Goal: Check status: Check status

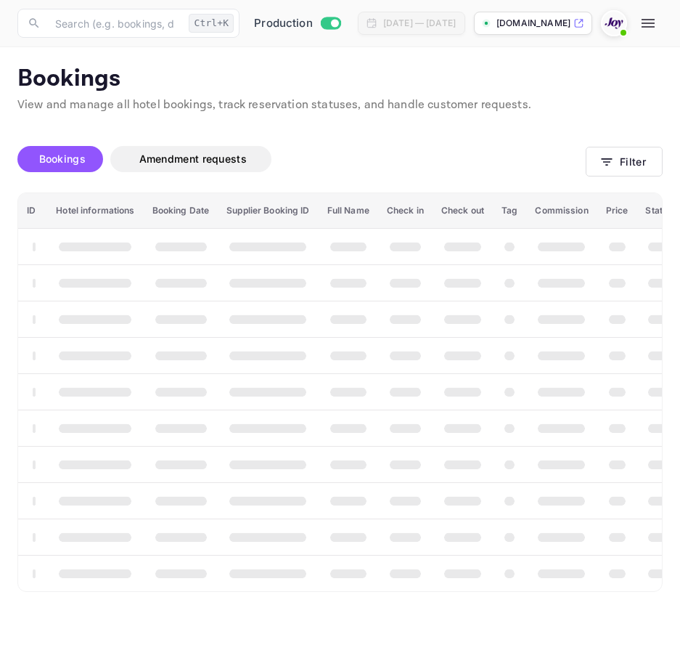
click at [657, 26] on icon "button" at bounding box center [648, 23] width 17 height 17
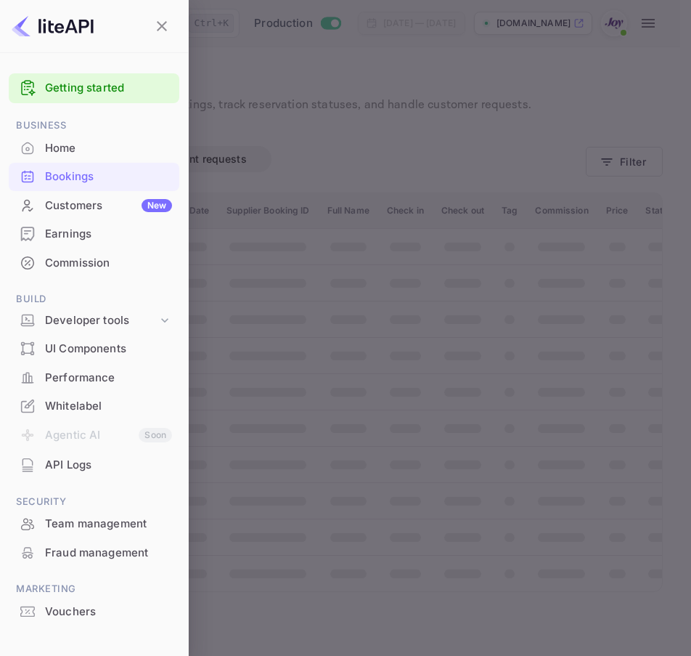
click at [523, 204] on div at bounding box center [345, 328] width 691 height 656
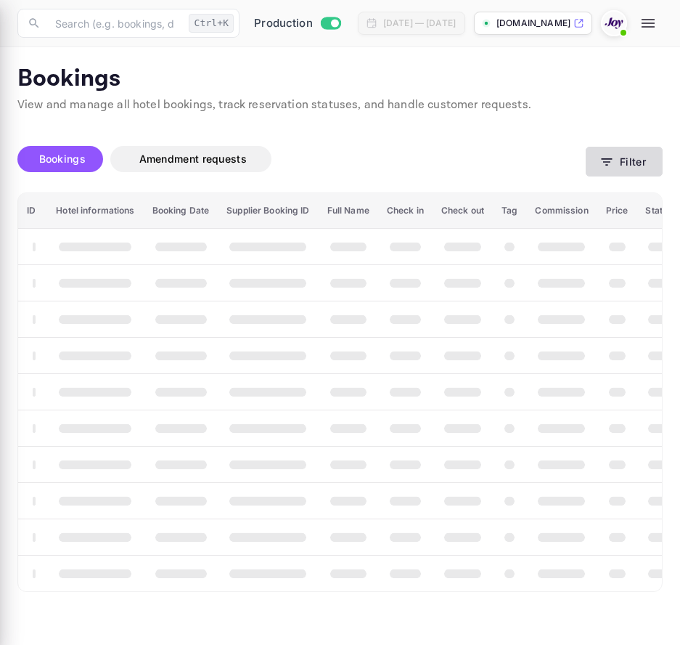
click at [657, 167] on button "Filter" at bounding box center [624, 162] width 77 height 30
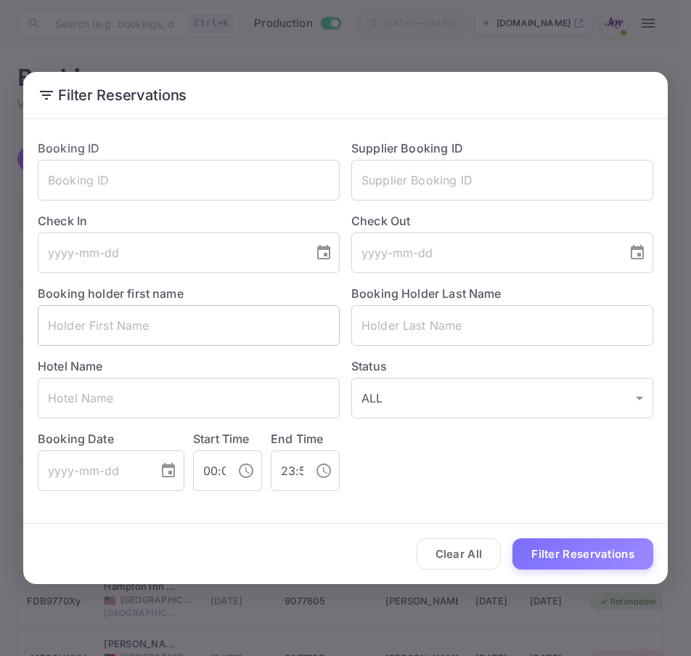
click at [192, 337] on input "text" at bounding box center [189, 325] width 302 height 41
paste input "Jonas"
type input "Jonas"
click at [408, 323] on input "text" at bounding box center [502, 325] width 302 height 41
paste input "Thelin"
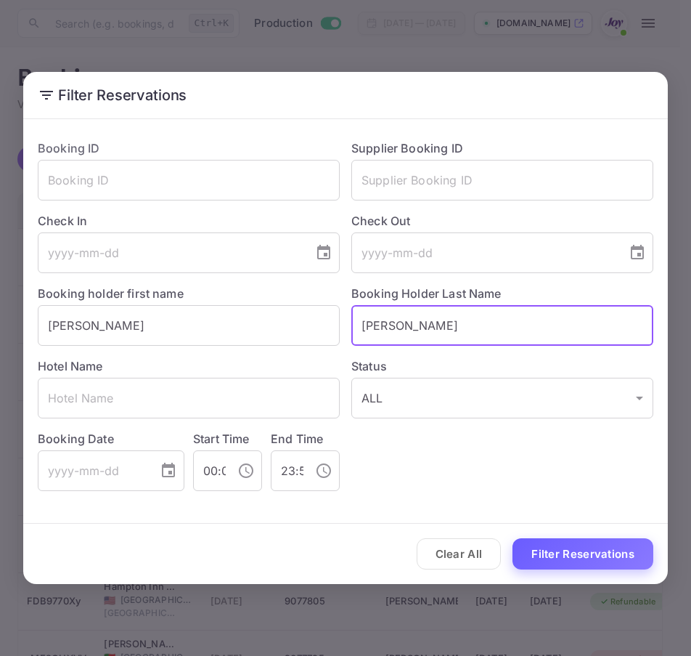
type input "Thelin"
click at [554, 549] on button "Filter Reservations" at bounding box center [583, 553] width 141 height 31
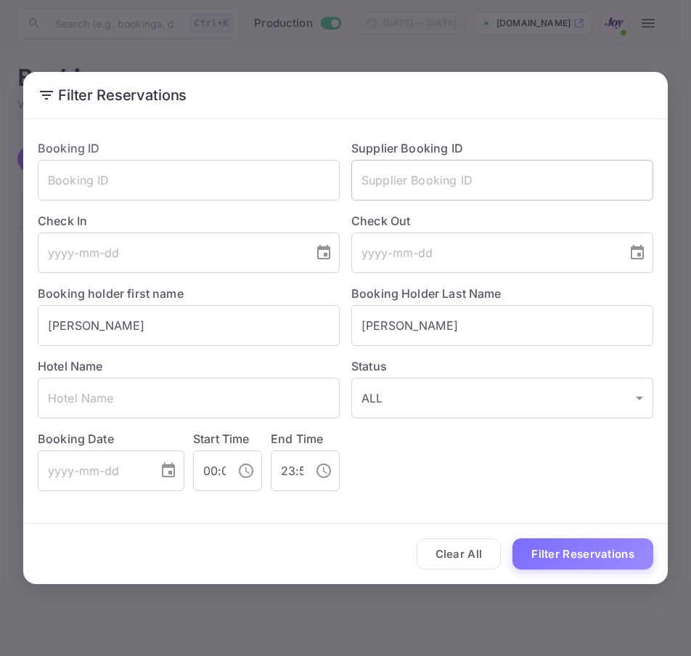
click at [414, 166] on input "text" at bounding box center [502, 180] width 302 height 41
paste input "9072435"
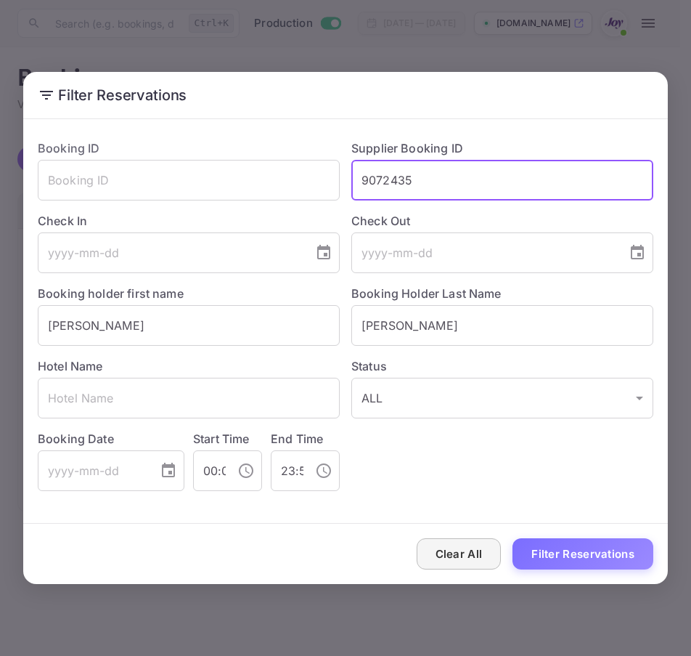
type input "9072435"
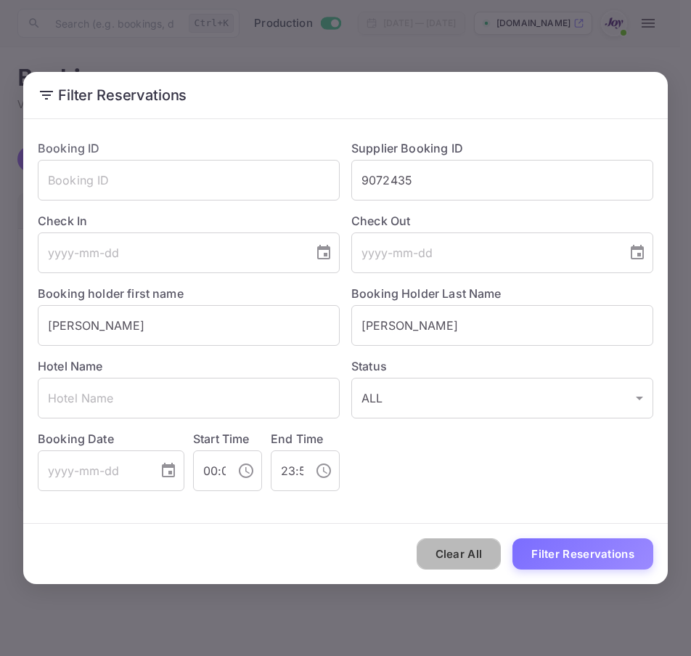
click at [457, 555] on button "Clear All" at bounding box center [459, 553] width 85 height 31
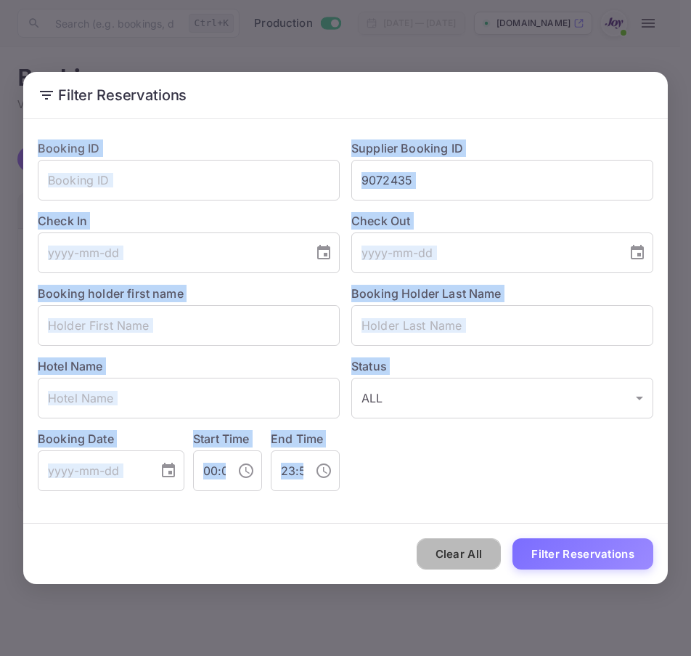
click at [457, 555] on div "Clear All Filter Reservations" at bounding box center [345, 553] width 645 height 60
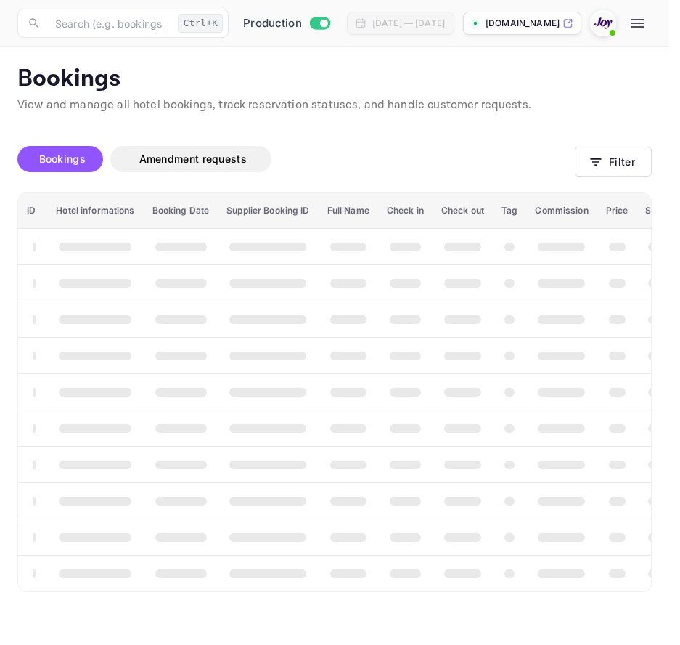
click at [457, 555] on th "booking table" at bounding box center [463, 573] width 60 height 36
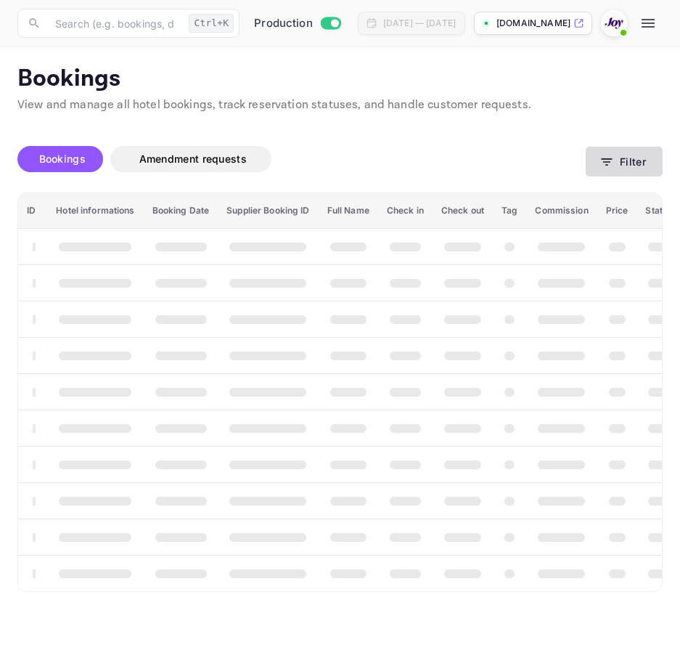
click at [634, 171] on button "Filter" at bounding box center [624, 162] width 77 height 30
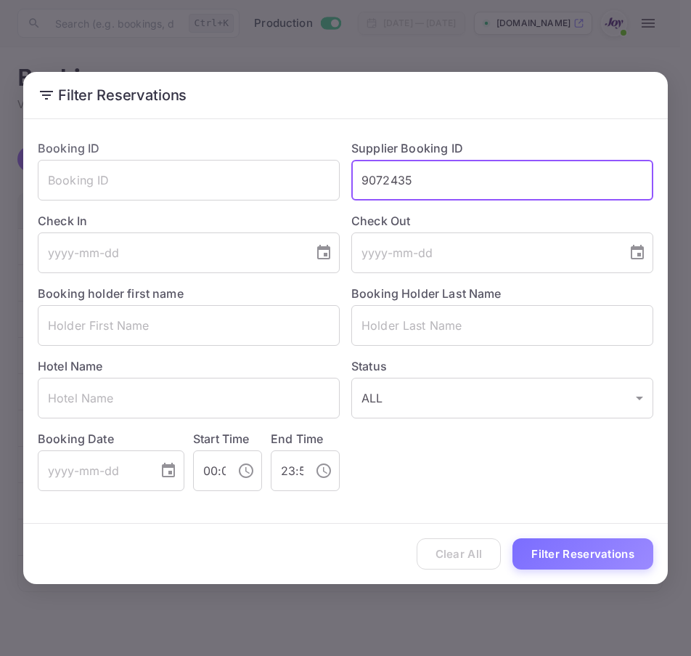
click at [451, 179] on input "9072435" at bounding box center [502, 180] width 302 height 41
paste input "9072435"
type input "9072435"
click at [629, 549] on button "Filter Reservations" at bounding box center [583, 553] width 141 height 31
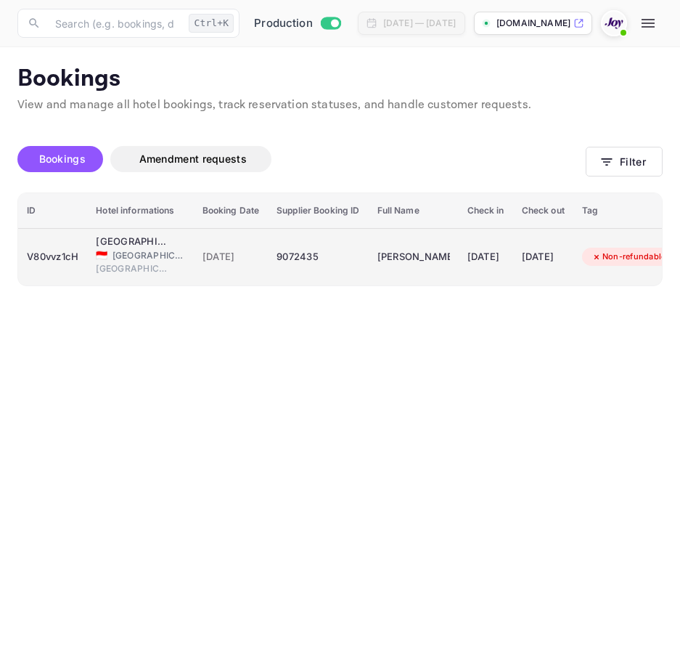
click at [62, 251] on div "V80vvz1cH" at bounding box center [53, 256] width 52 height 23
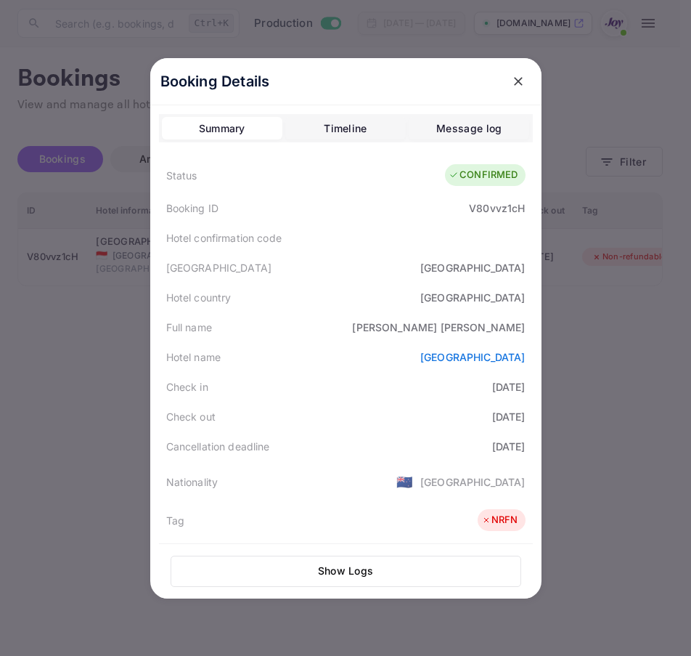
click at [523, 84] on button "close" at bounding box center [518, 81] width 26 height 26
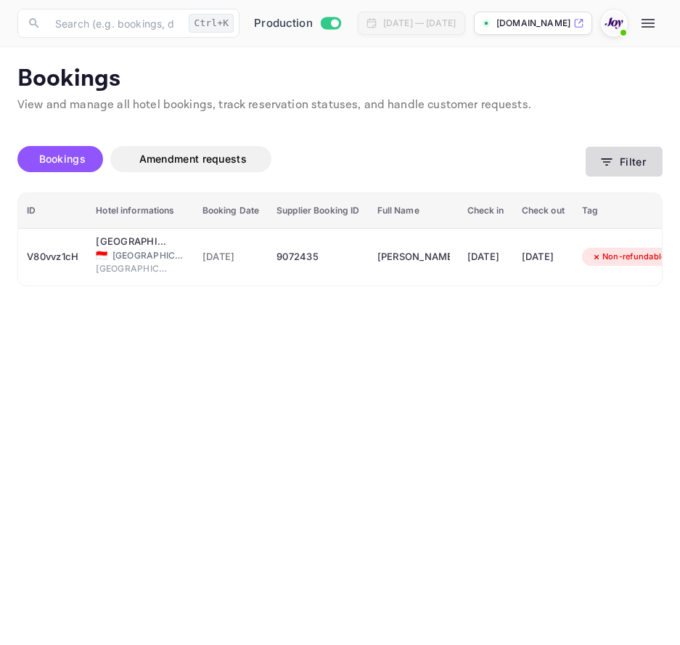
click at [592, 157] on button "Filter" at bounding box center [624, 162] width 77 height 30
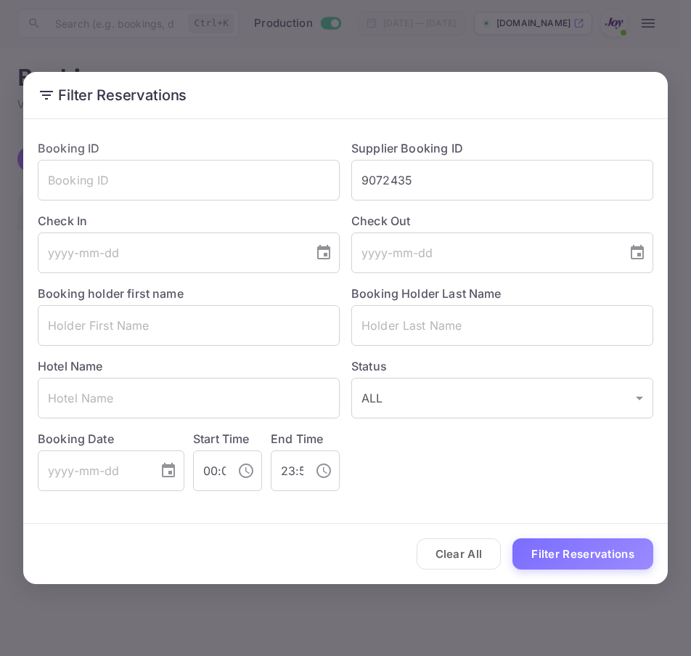
drag, startPoint x: 471, startPoint y: 573, endPoint x: 464, endPoint y: 559, distance: 15.6
click at [470, 573] on div "Clear All Filter Reservations" at bounding box center [345, 553] width 645 height 60
click at [463, 555] on button "Clear All" at bounding box center [459, 553] width 85 height 31
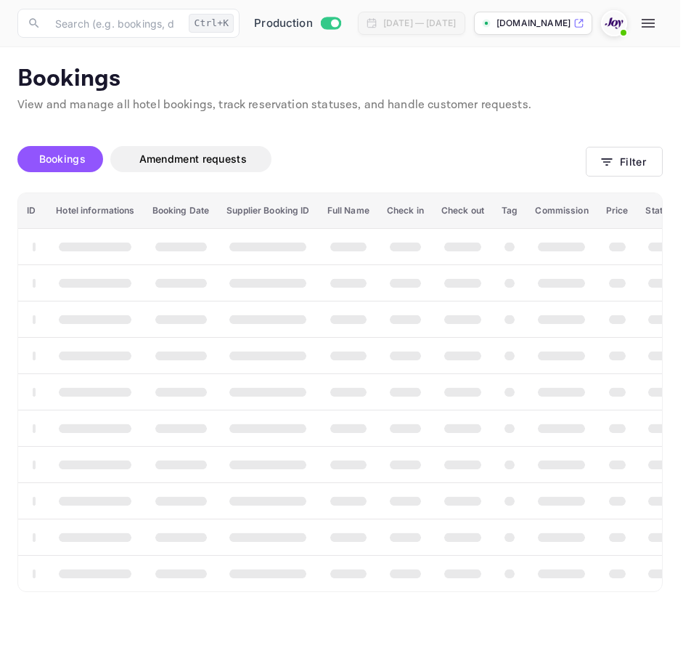
click at [463, 555] on div "Clear All Filter Reservations" at bounding box center [345, 553] width 645 height 60
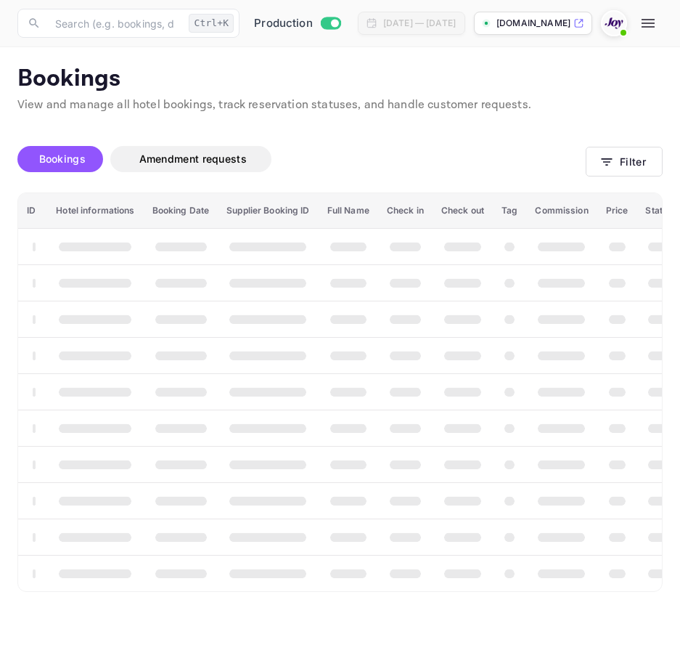
click at [462, 555] on th "booking table" at bounding box center [463, 573] width 60 height 36
click at [632, 169] on button "Filter" at bounding box center [624, 162] width 77 height 30
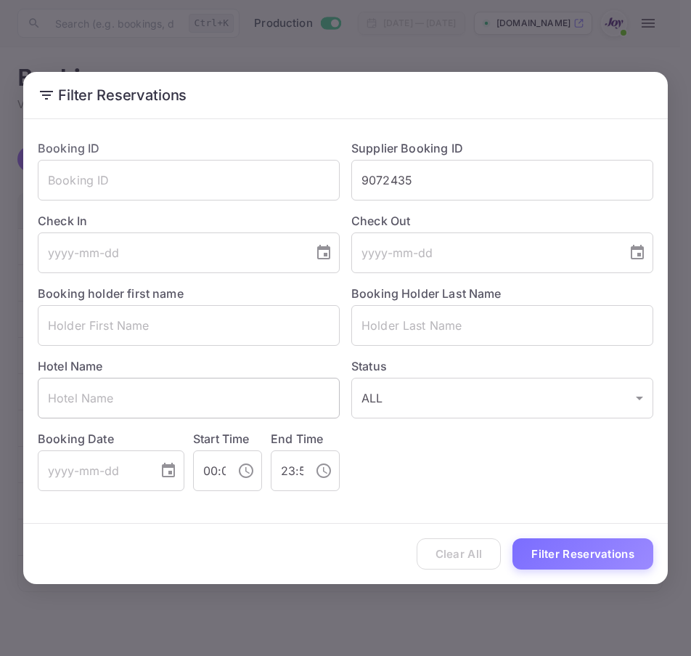
click at [188, 398] on input "text" at bounding box center [189, 398] width 302 height 41
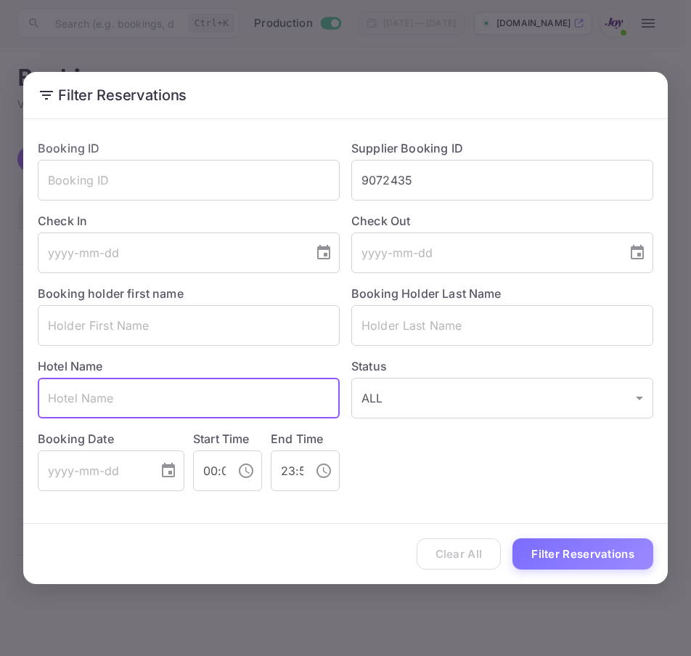
paste input "Hotel Priori Secret Garden"
type input "Hotel Priori Secret Garden"
click at [249, 261] on input "tel" at bounding box center [171, 252] width 266 height 41
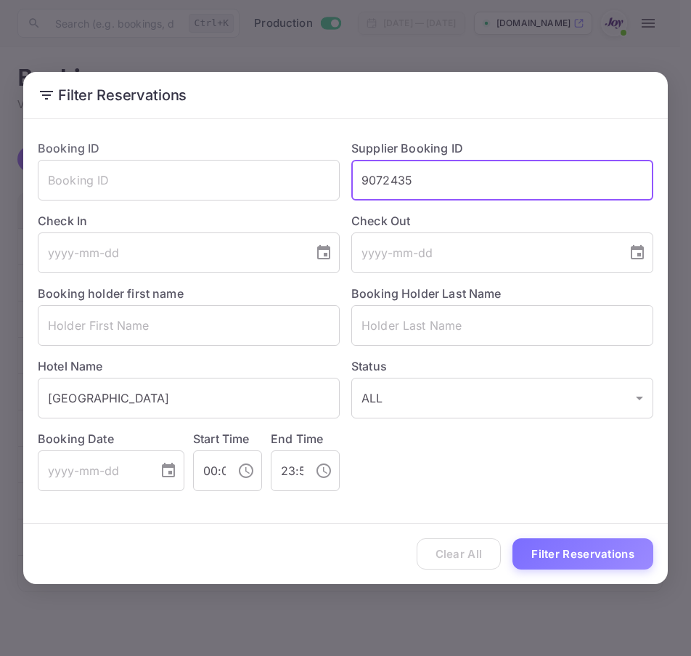
drag, startPoint x: 474, startPoint y: 200, endPoint x: 362, endPoint y: 171, distance: 115.5
click at [362, 171] on input "9072435" at bounding box center [502, 180] width 302 height 41
click at [326, 250] on icon "Choose date" at bounding box center [323, 252] width 13 height 15
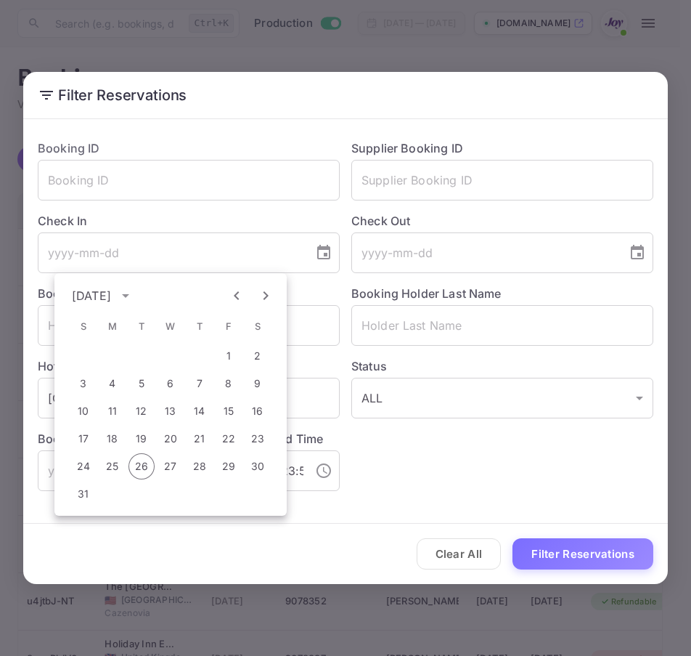
click at [268, 298] on icon "Next month" at bounding box center [265, 295] width 17 height 17
click at [173, 436] on button "24" at bounding box center [171, 438] width 26 height 26
type input "2025-09-24"
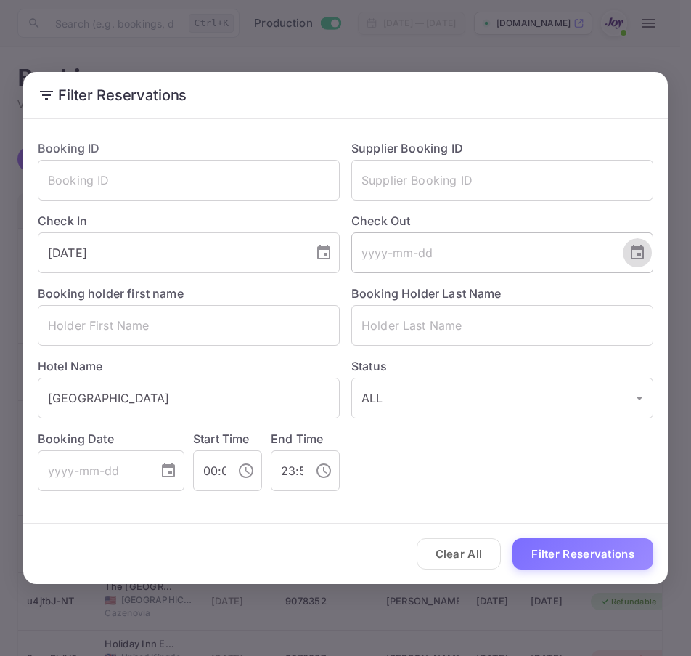
click at [644, 259] on icon "Choose date" at bounding box center [637, 252] width 17 height 17
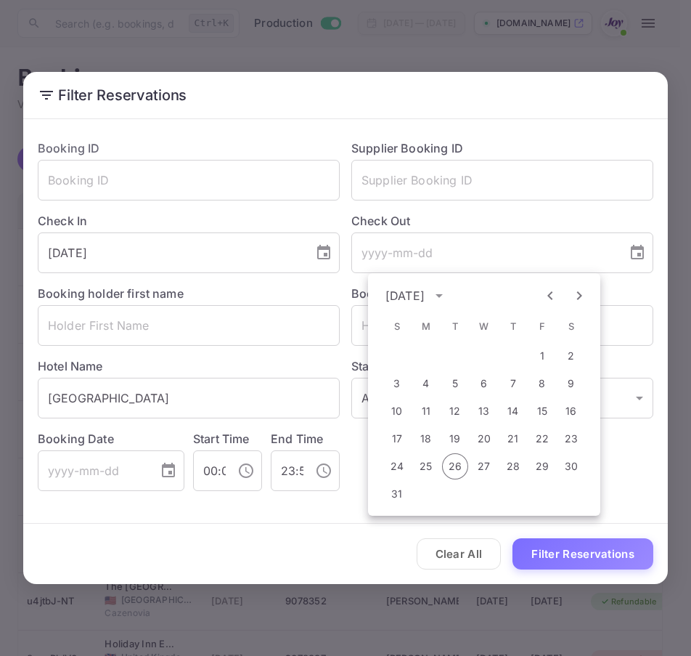
click at [575, 295] on icon "Next month" at bounding box center [579, 295] width 17 height 17
click at [566, 441] on button "27" at bounding box center [571, 438] width 26 height 26
type input "2025-09-27"
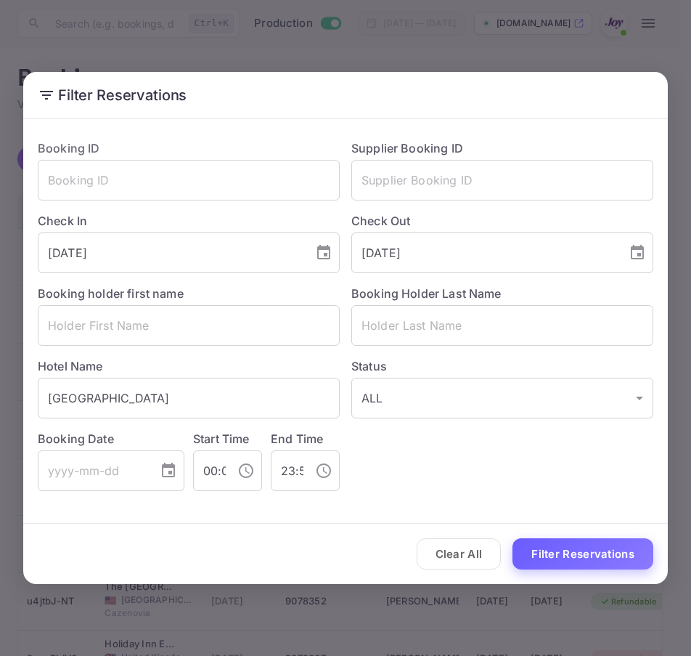
click at [579, 558] on button "Filter Reservations" at bounding box center [583, 553] width 141 height 31
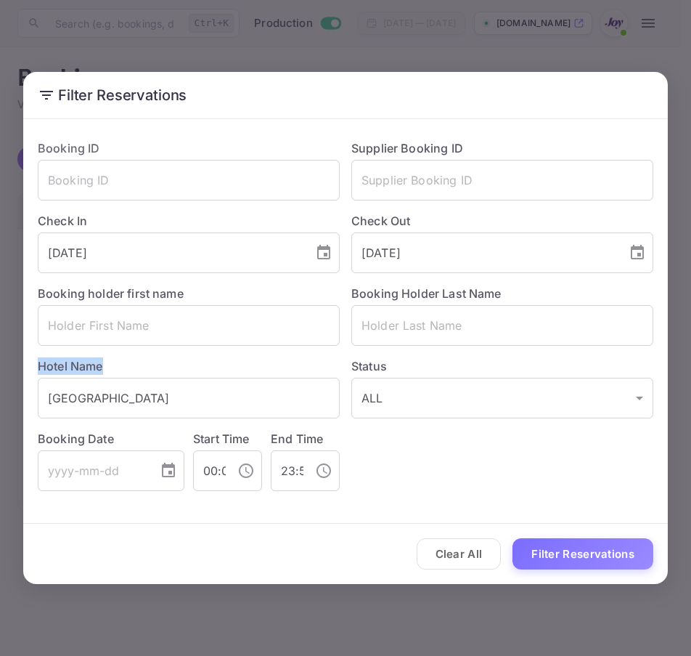
drag, startPoint x: 113, startPoint y: 362, endPoint x: 29, endPoint y: 375, distance: 84.5
click at [29, 375] on div "Hotel Name Hotel Priori Secret Garden ​" at bounding box center [183, 382] width 314 height 73
copy label "Hotel Name"
